Goal: Information Seeking & Learning: Learn about a topic

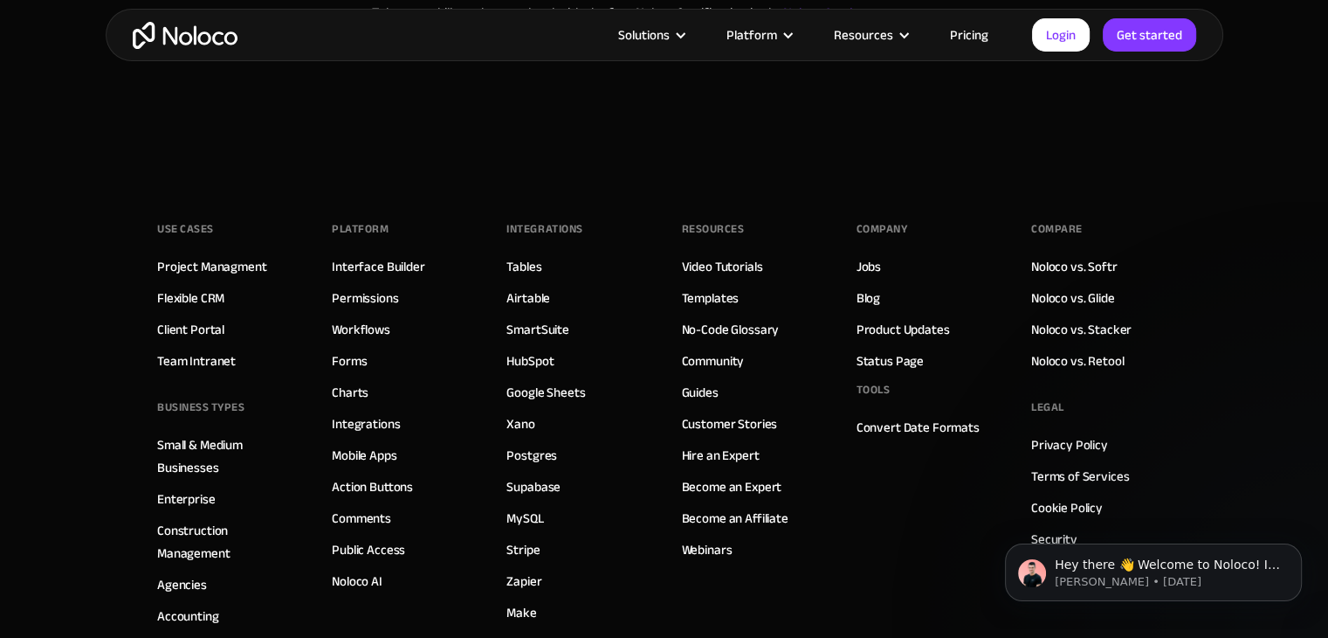
scroll to position [437, 0]
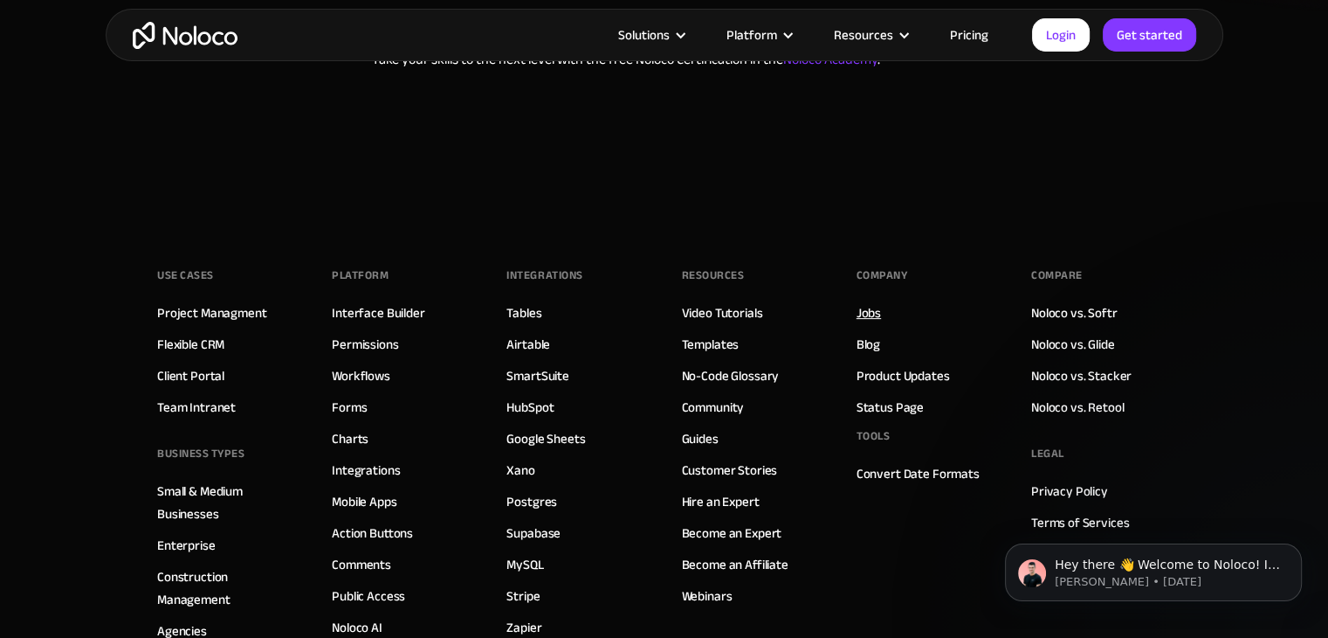
click at [857, 301] on link "Jobs" at bounding box center [869, 312] width 24 height 23
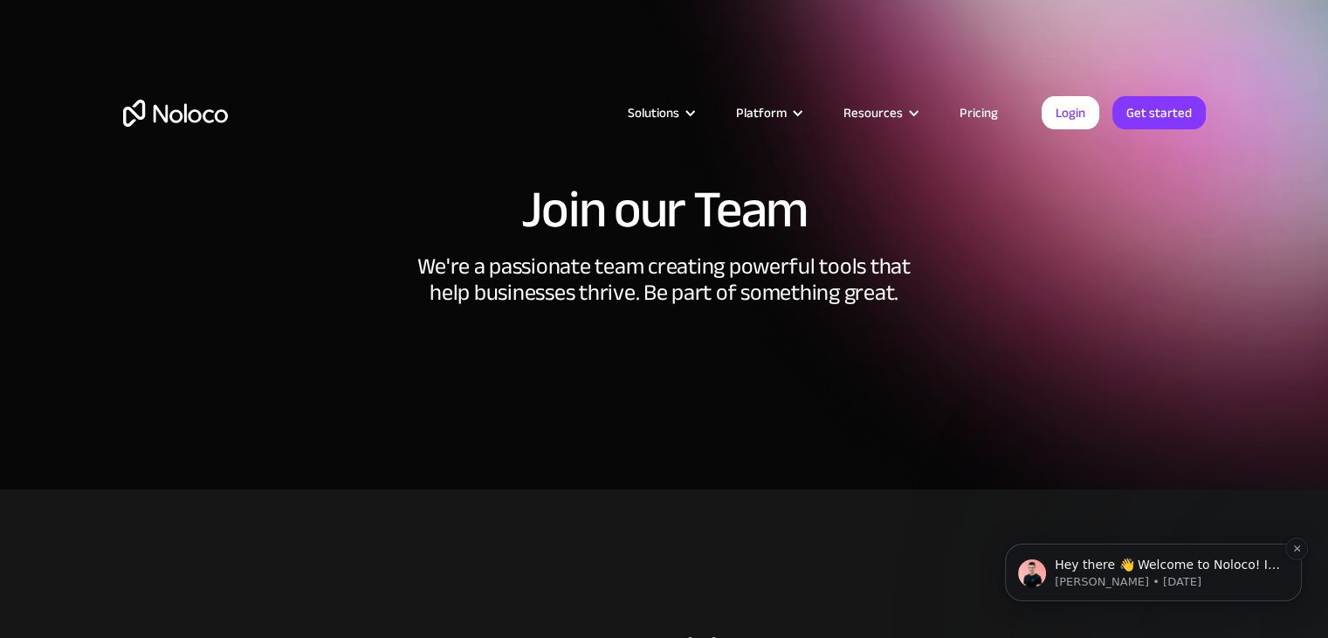
click at [1100, 569] on span "Hey there 👋 Welcome to Noloco! If you have any questions, just reply to this me…" at bounding box center [1167, 590] width 225 height 66
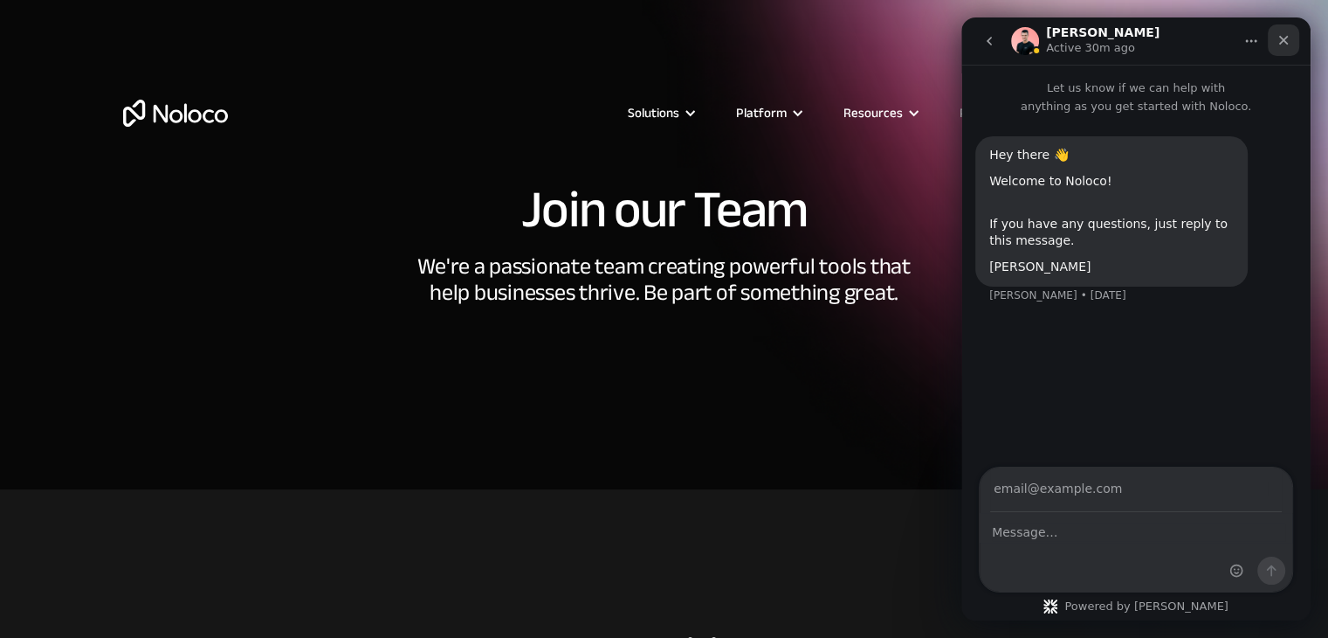
click at [1279, 53] on div "Close" at bounding box center [1283, 39] width 31 height 31
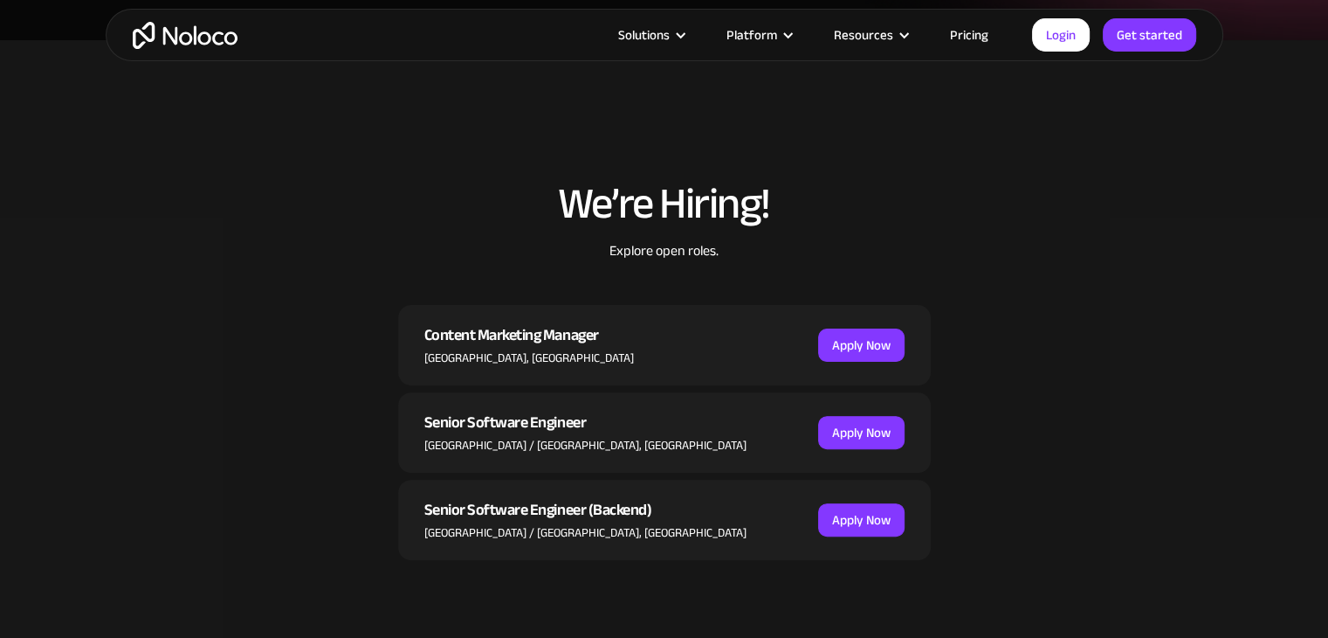
scroll to position [175, 0]
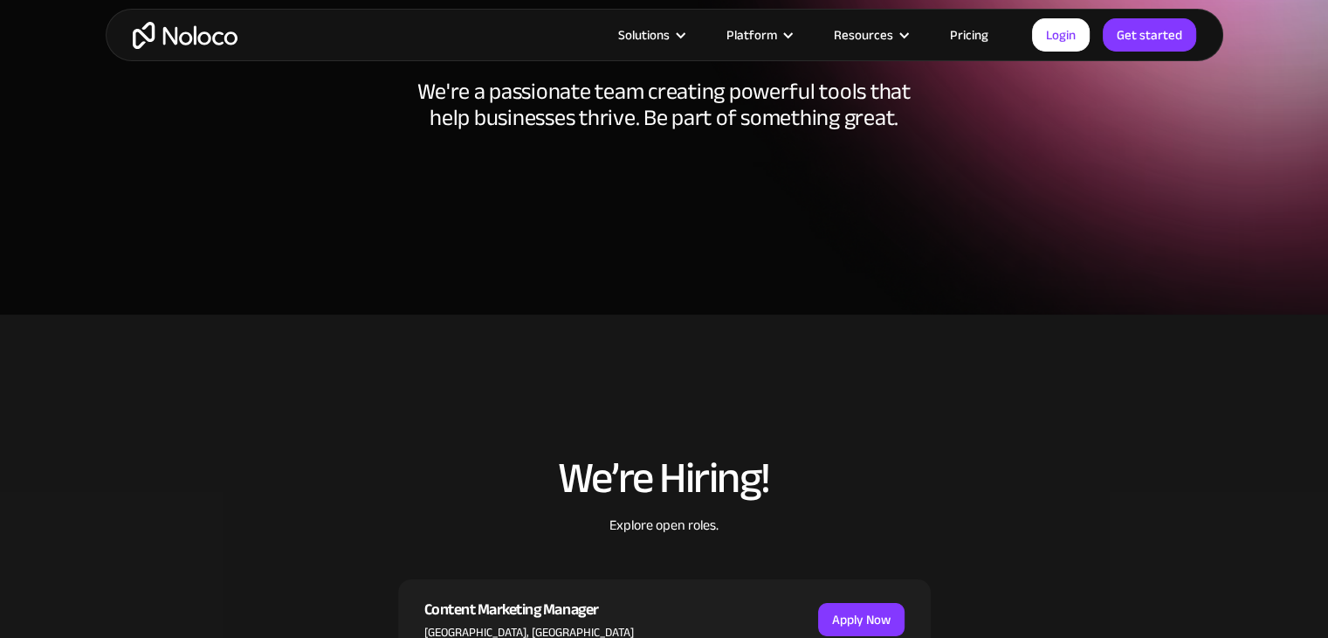
click at [201, 45] on img "home" at bounding box center [185, 35] width 105 height 27
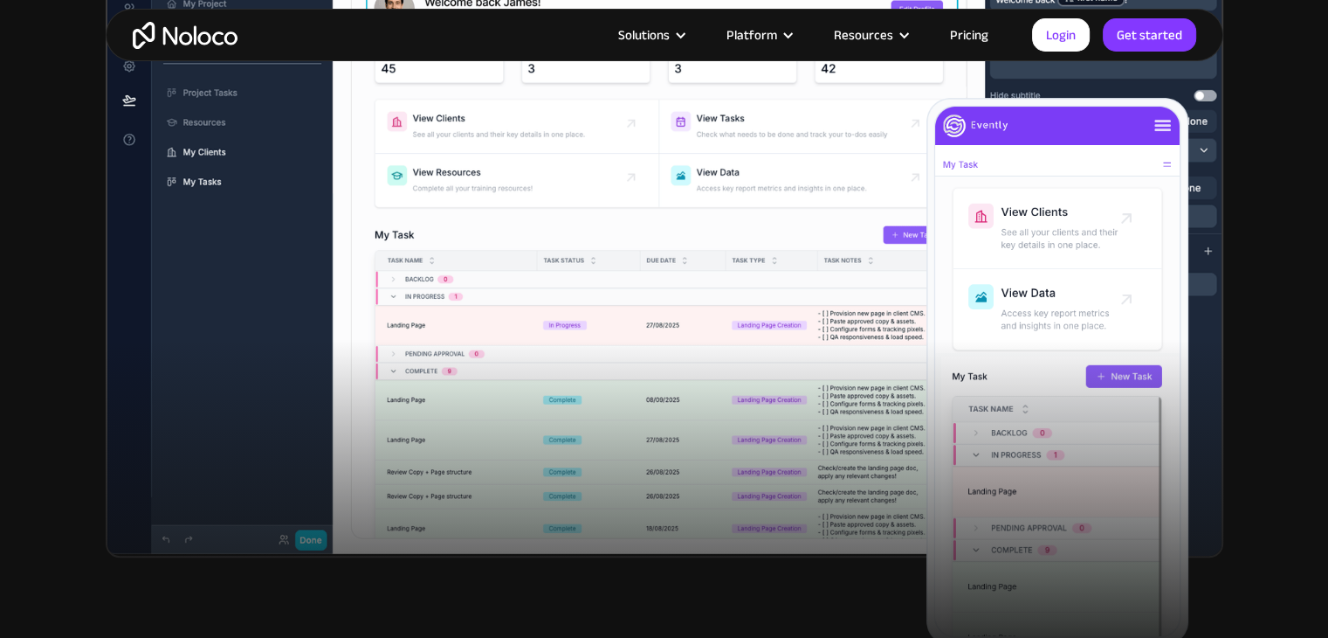
scroll to position [699, 0]
